Goal: Information Seeking & Learning: Check status

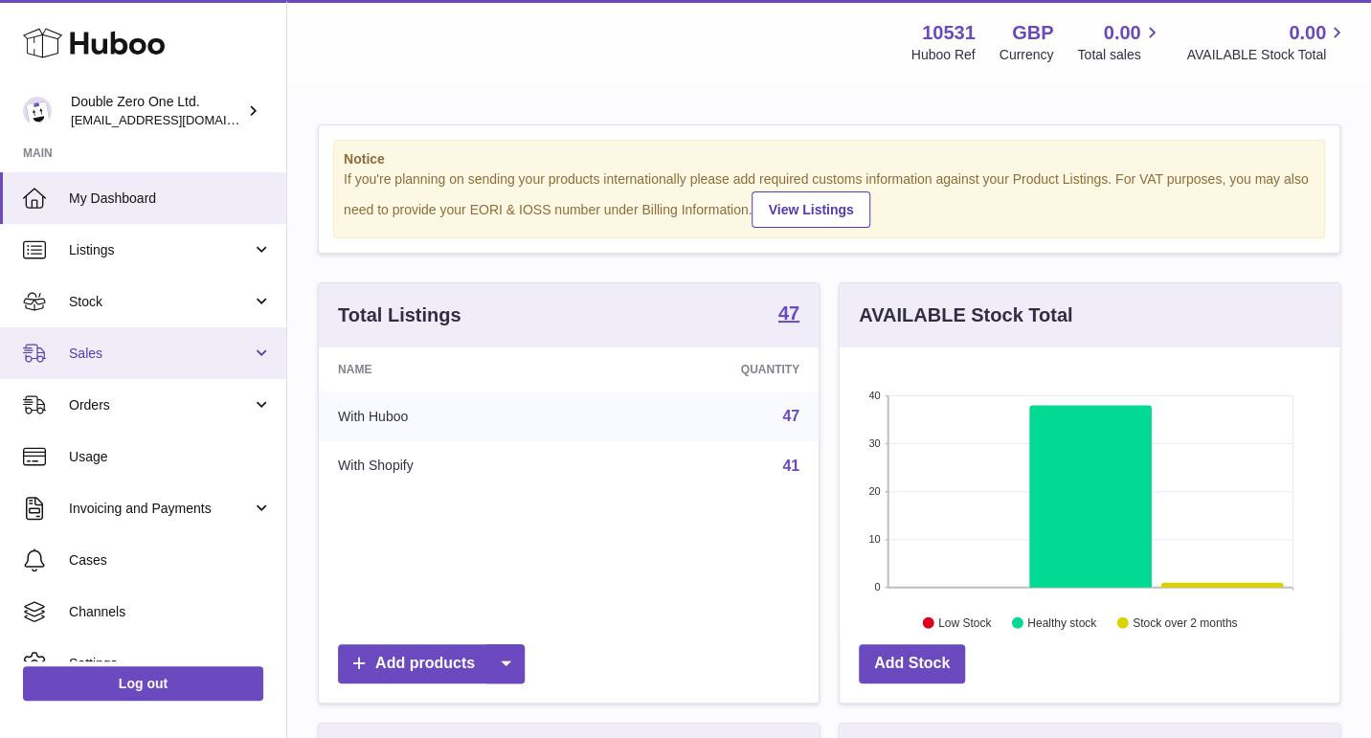
scroll to position [298, 500]
click at [96, 344] on link "Sales" at bounding box center [143, 353] width 286 height 52
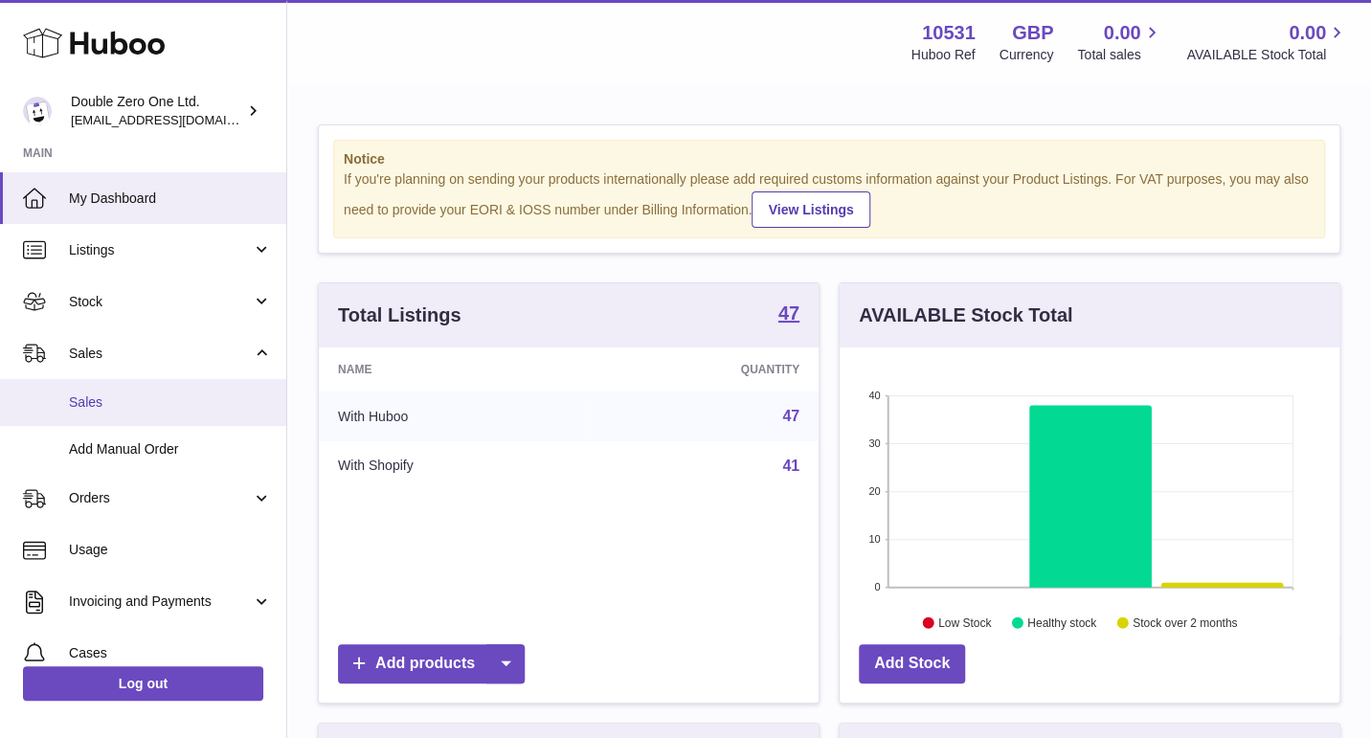
click at [129, 406] on span "Sales" at bounding box center [170, 402] width 203 height 18
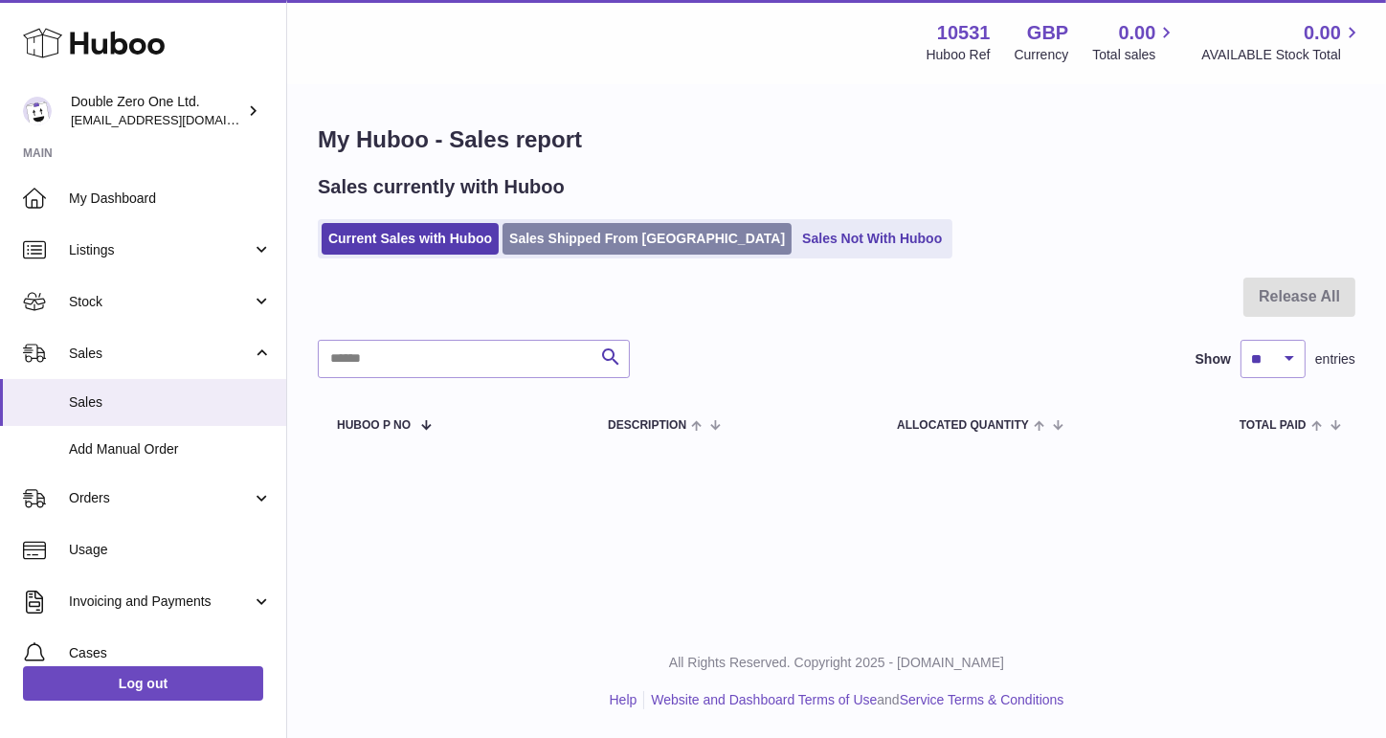
click at [587, 246] on link "Sales Shipped From [GEOGRAPHIC_DATA]" at bounding box center [647, 239] width 289 height 32
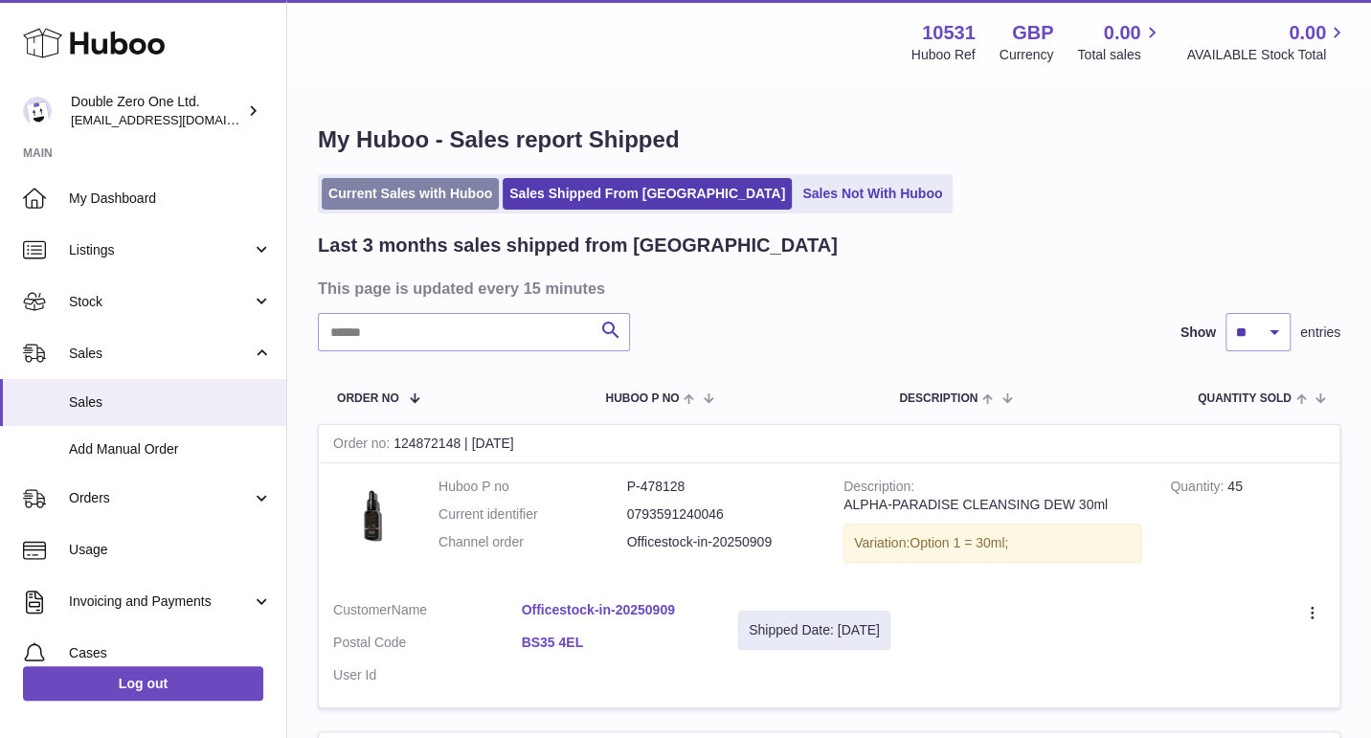
click at [418, 190] on link "Current Sales with Huboo" at bounding box center [410, 194] width 177 height 32
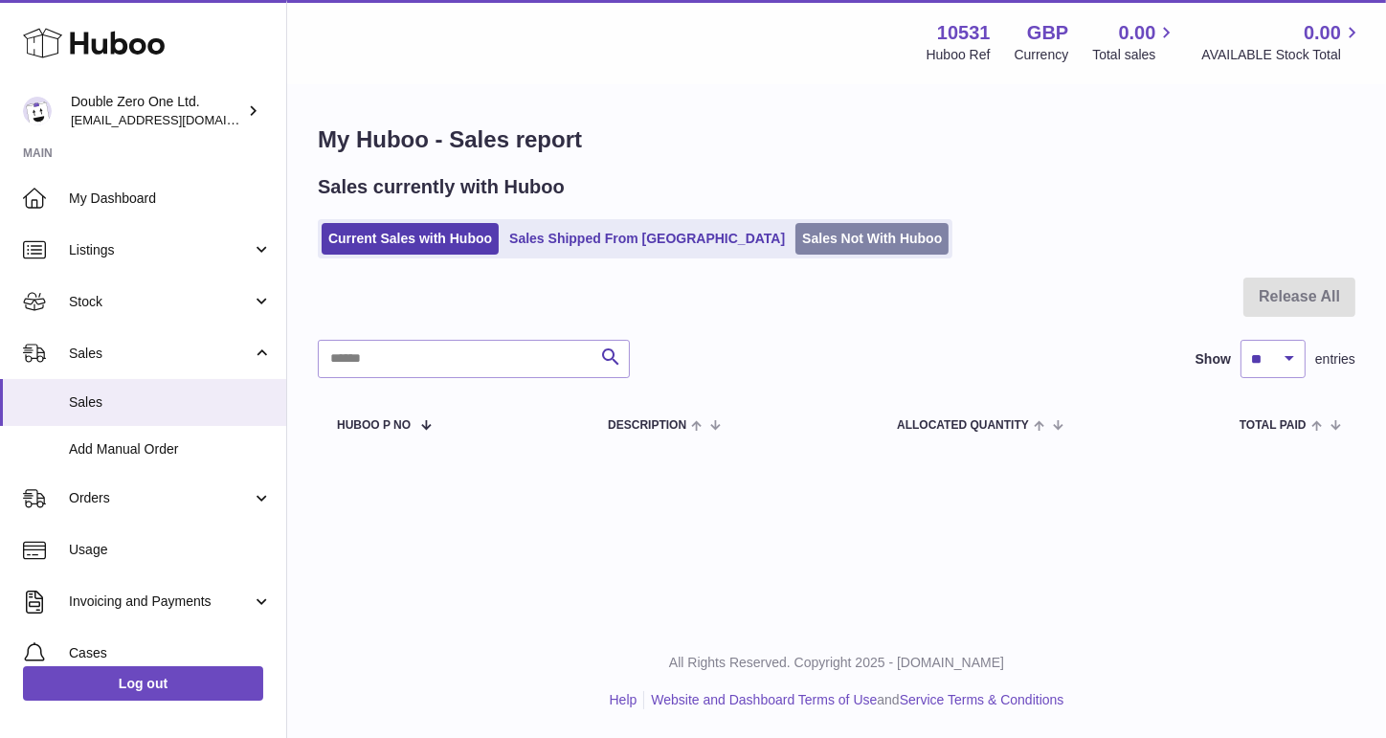
click at [796, 254] on link "Sales Not With Huboo" at bounding box center [872, 239] width 153 height 32
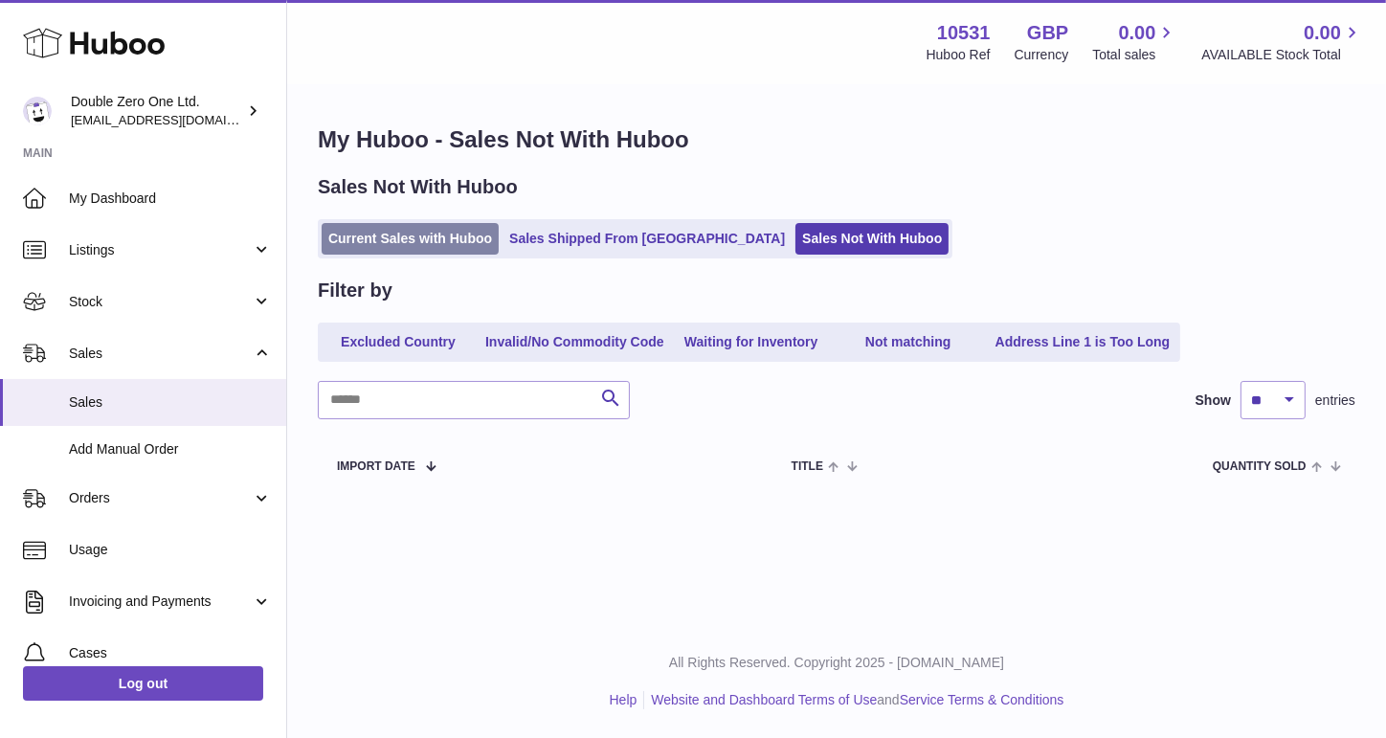
click at [393, 244] on link "Current Sales with Huboo" at bounding box center [410, 239] width 177 height 32
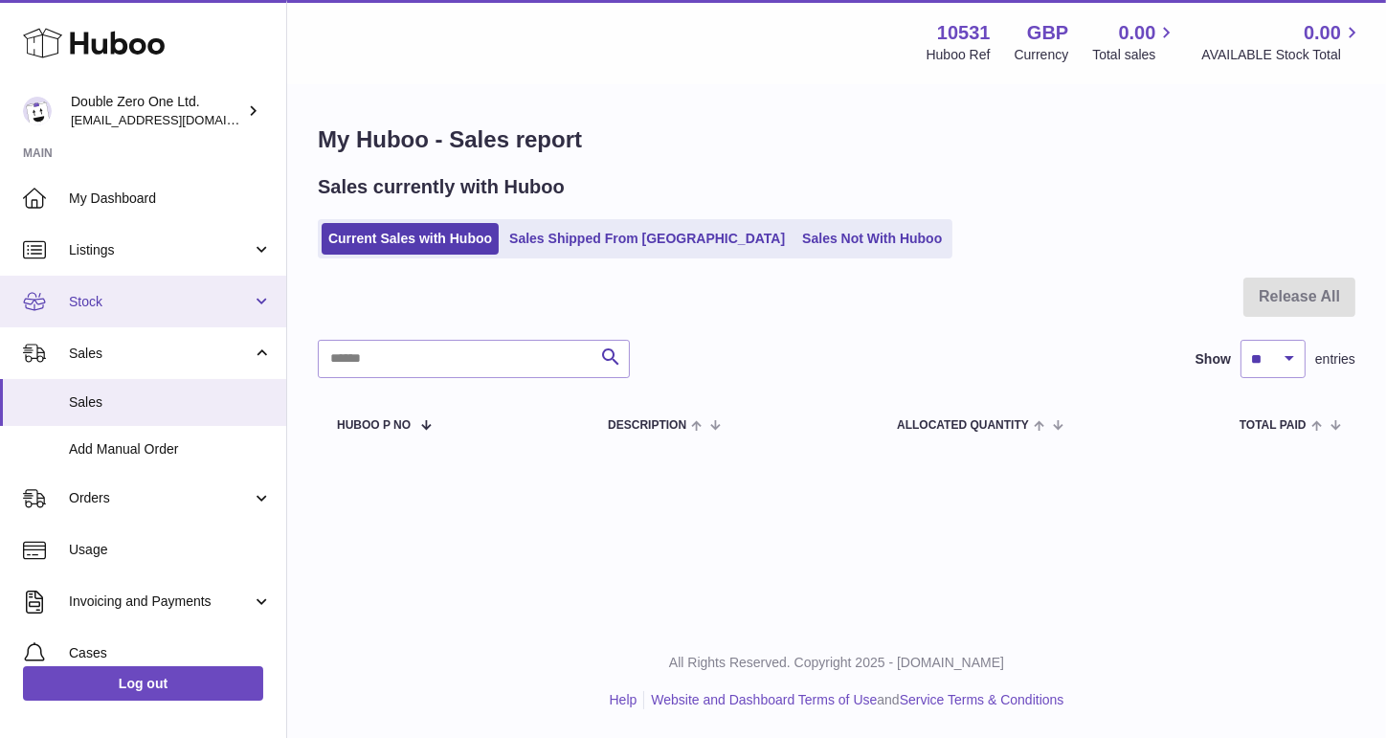
click at [130, 311] on link "Stock" at bounding box center [143, 302] width 286 height 52
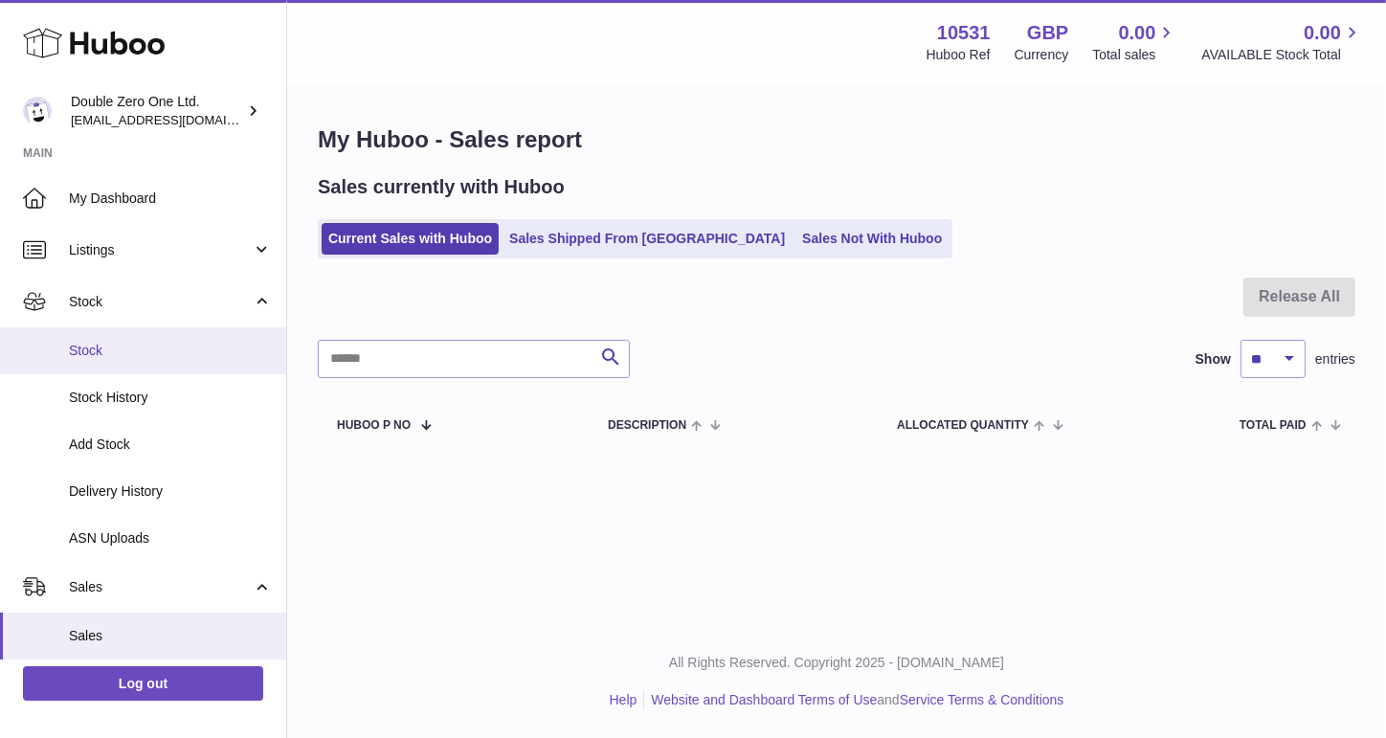
click at [119, 344] on span "Stock" at bounding box center [170, 351] width 203 height 18
